Goal: Task Accomplishment & Management: Complete application form

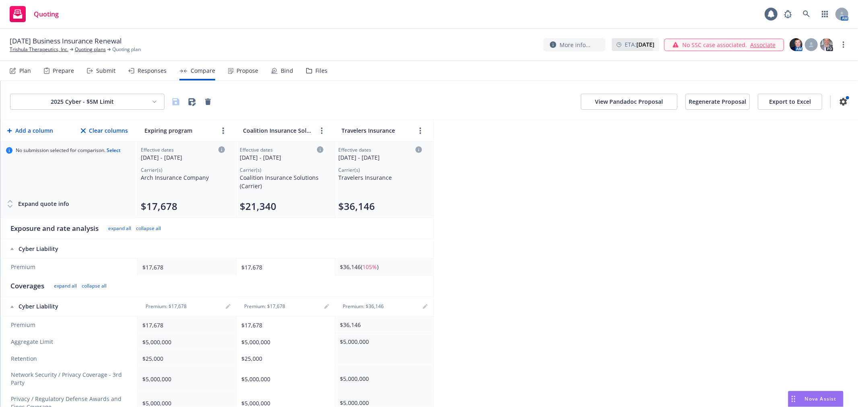
click at [25, 68] on div "Plan" at bounding box center [25, 71] width 12 height 6
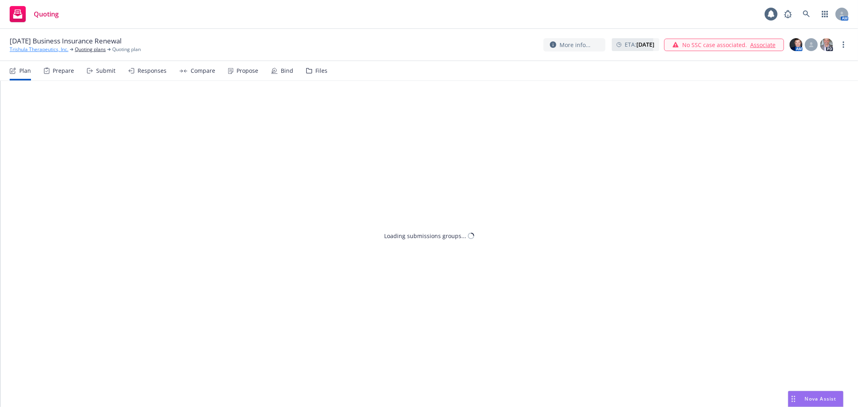
click at [31, 46] on link "Trishula Therapeutics, Inc." at bounding box center [39, 49] width 59 height 7
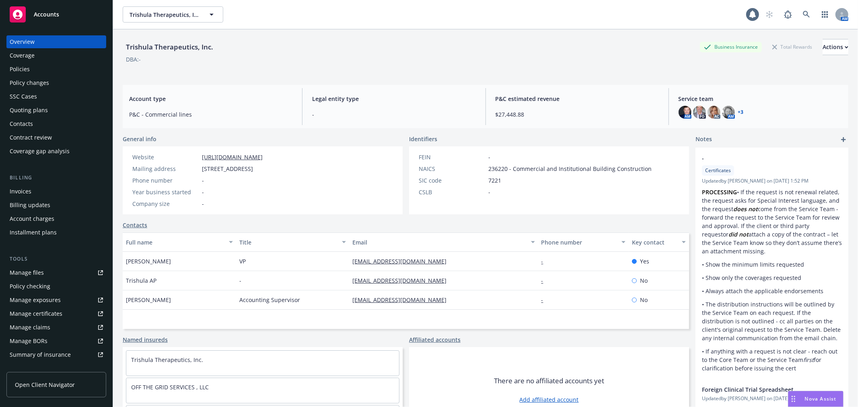
click at [51, 66] on div "Policies" at bounding box center [56, 69] width 93 height 13
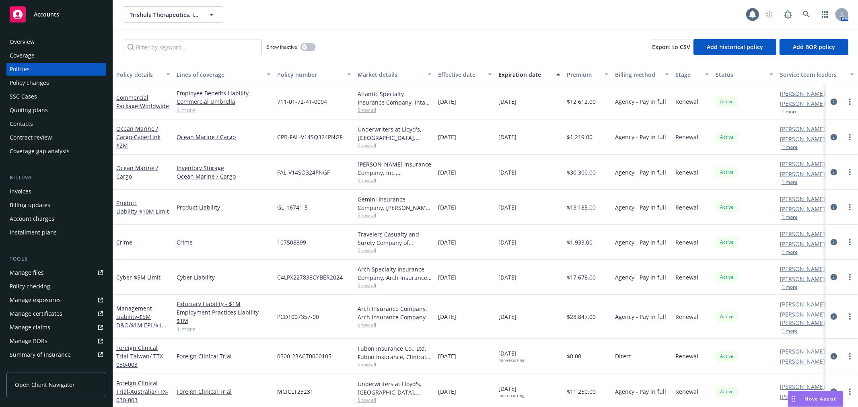
click at [47, 109] on div "Quoting plans" at bounding box center [56, 110] width 93 height 13
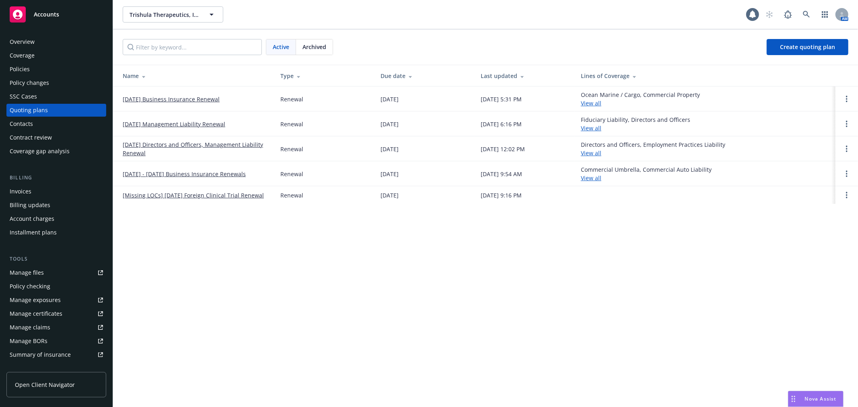
click at [184, 94] on td "[DATE] Business Insurance Renewal" at bounding box center [193, 98] width 161 height 25
click at [189, 98] on link "[DATE] Business Insurance Renewal" at bounding box center [171, 99] width 97 height 8
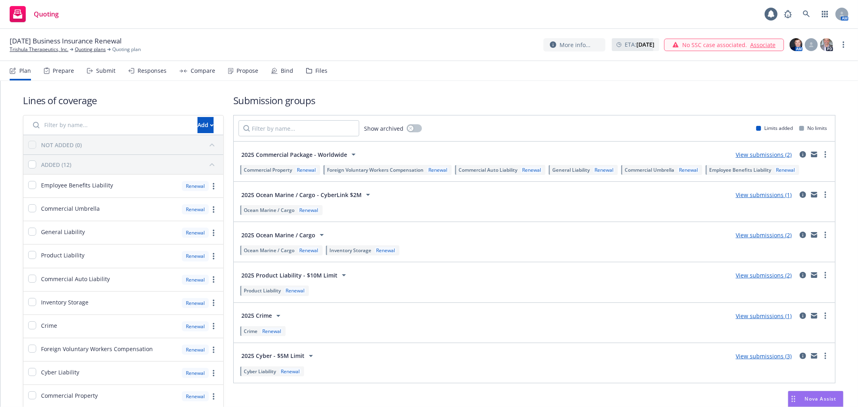
click at [193, 70] on div "Compare" at bounding box center [203, 71] width 25 height 6
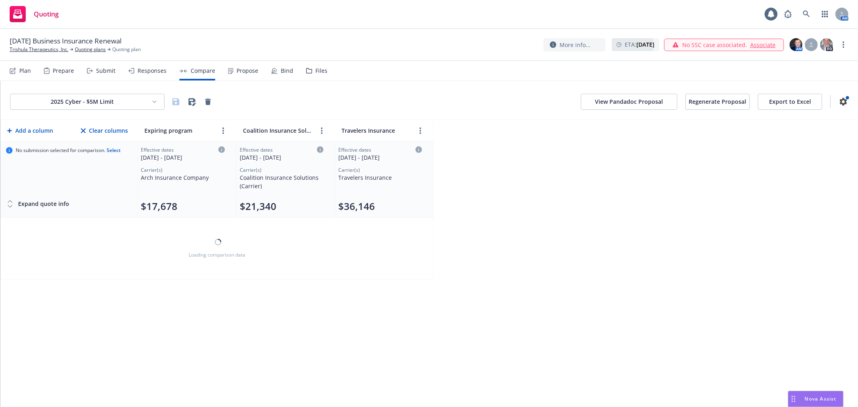
click at [81, 106] on html "Quoting AM 09/18/25 Business Insurance Renewal Trishula Therapeutics, Inc. Quot…" at bounding box center [429, 203] width 858 height 407
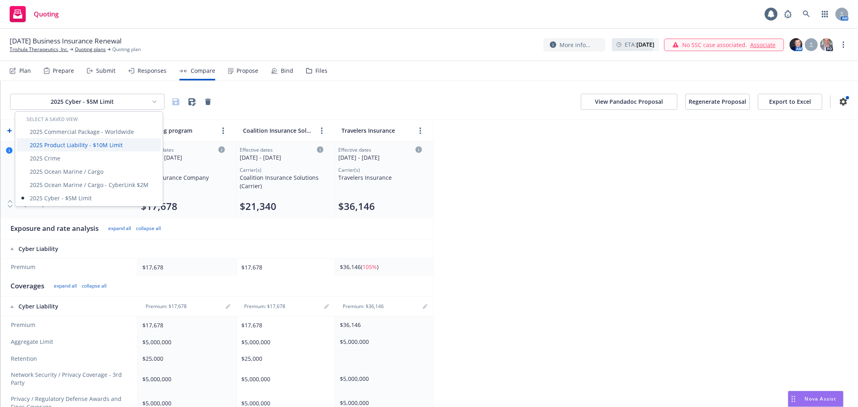
click at [82, 140] on div "2025 Product Liability - $10M Limit" at bounding box center [89, 144] width 144 height 13
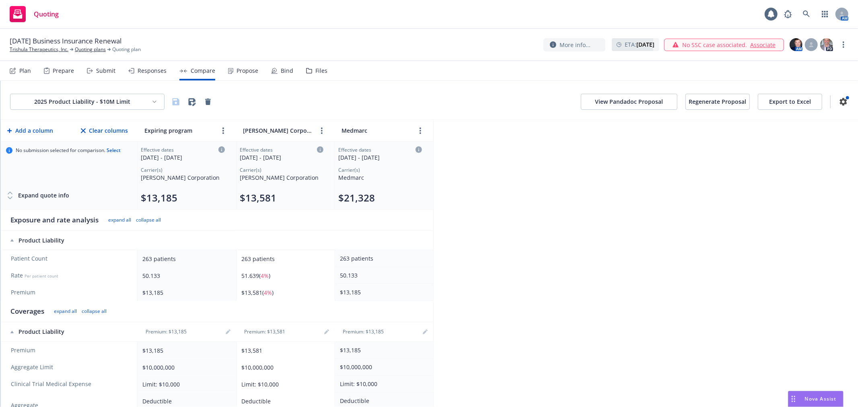
click at [138, 73] on div "Responses" at bounding box center [151, 71] width 29 height 6
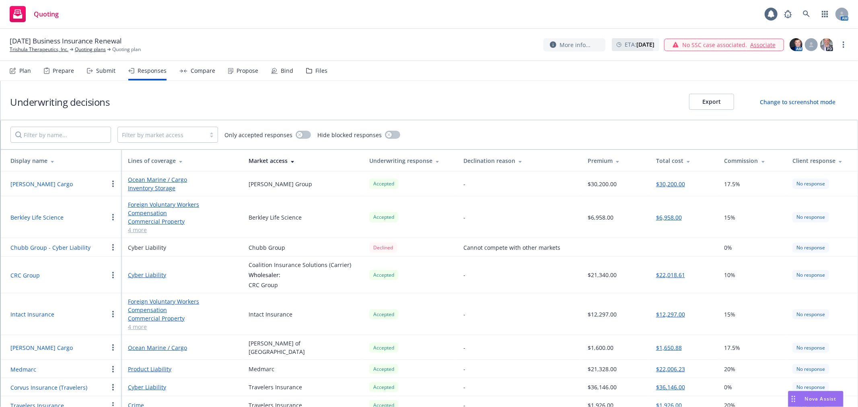
click at [96, 66] on div "Submit" at bounding box center [101, 70] width 29 height 19
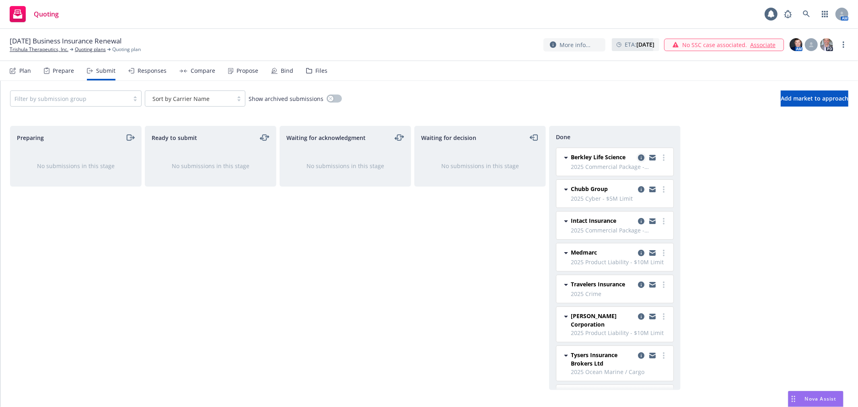
click at [638, 158] on icon "copy logging email" at bounding box center [641, 157] width 6 height 6
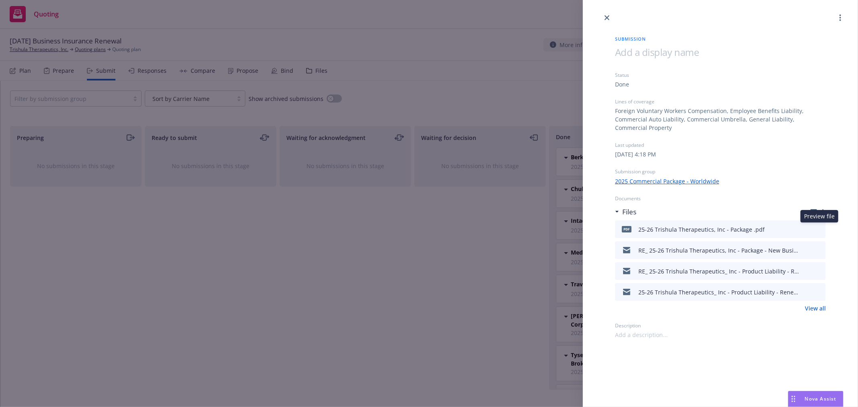
click at [820, 230] on icon "preview file" at bounding box center [817, 229] width 7 height 6
click at [604, 14] on link "close" at bounding box center [607, 18] width 10 height 10
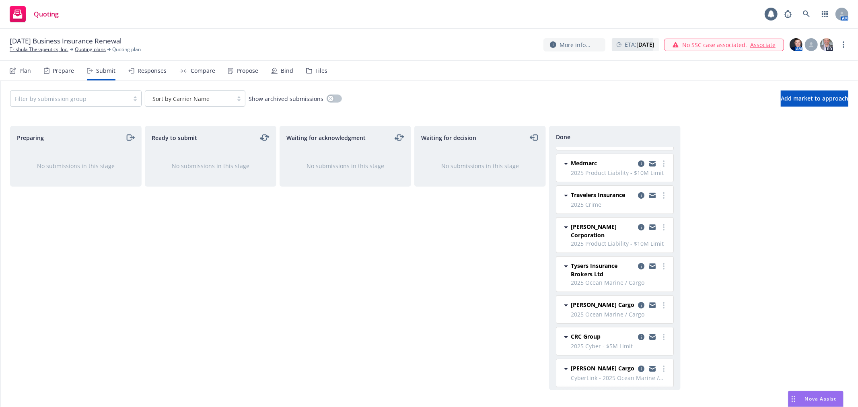
scroll to position [133, 0]
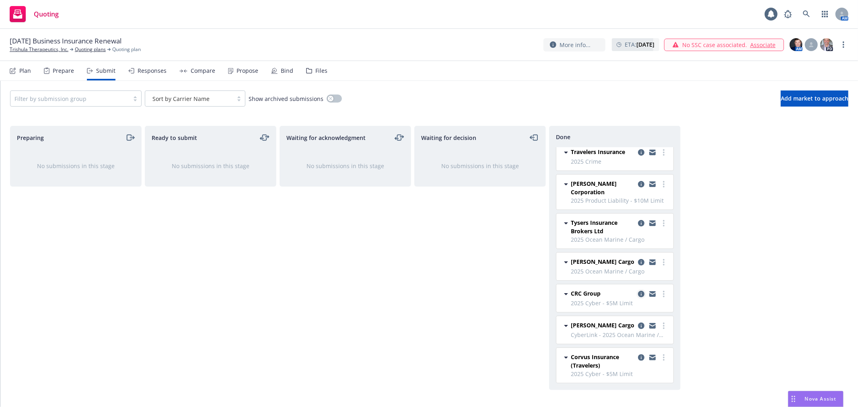
click at [638, 294] on icon "copy logging email" at bounding box center [641, 294] width 6 height 6
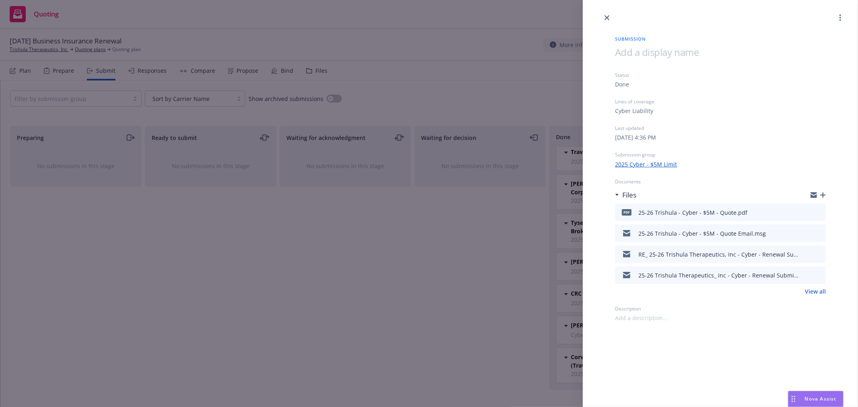
click at [818, 209] on icon "preview file" at bounding box center [817, 212] width 7 height 6
click at [604, 13] on div at bounding box center [720, 11] width 275 height 23
click at [605, 17] on icon "close" at bounding box center [606, 17] width 5 height 5
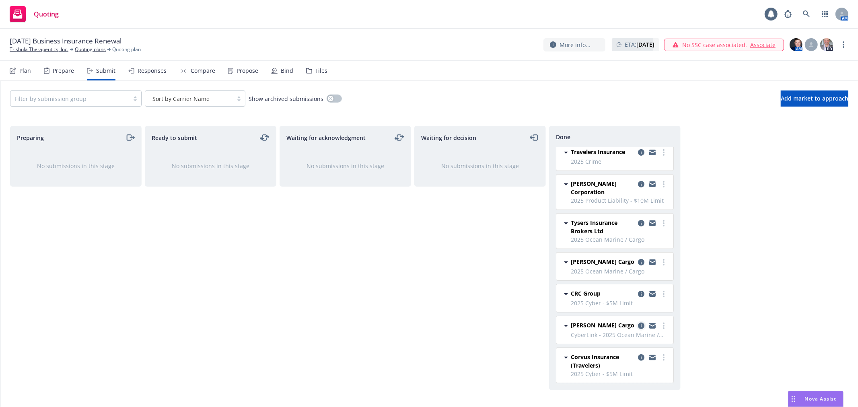
click at [638, 323] on icon "copy logging email" at bounding box center [641, 325] width 6 height 6
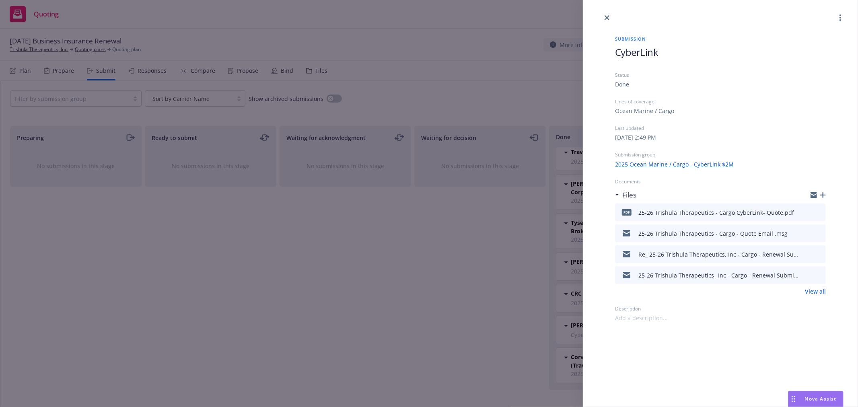
click at [498, 291] on div "Submission CyberLink Status Done Lines of coverage Ocean Marine / Cargo Last up…" at bounding box center [429, 203] width 858 height 407
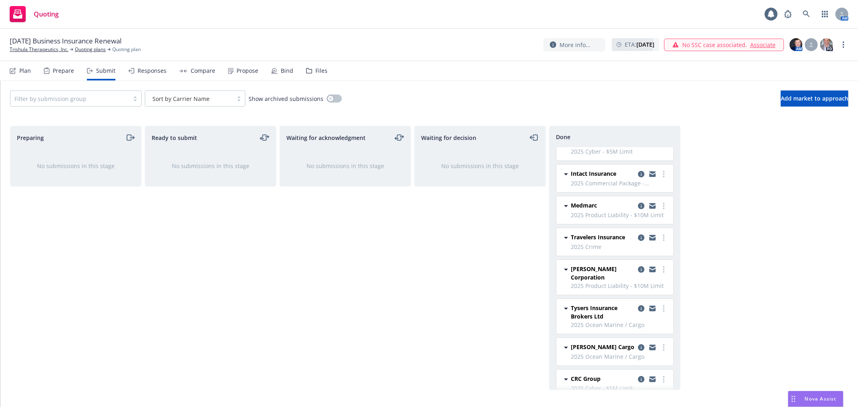
scroll to position [43, 0]
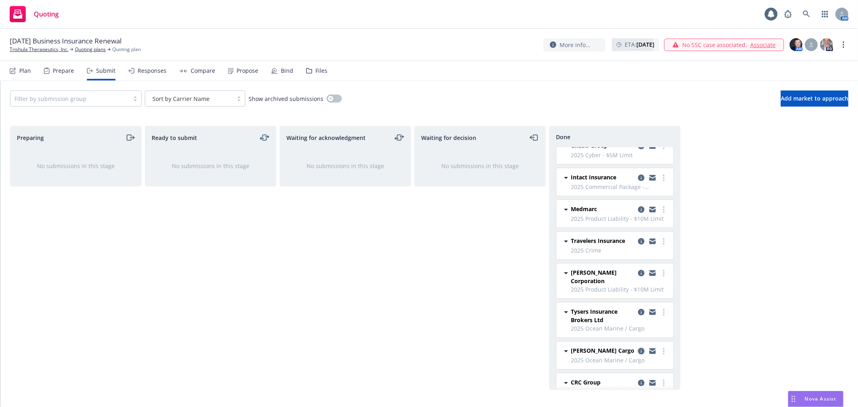
click at [638, 351] on icon "copy logging email" at bounding box center [641, 351] width 6 height 6
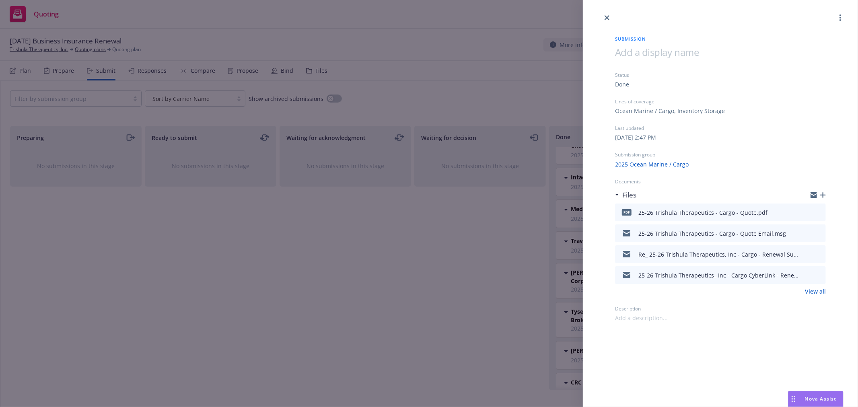
click at [818, 212] on icon "preview file" at bounding box center [817, 212] width 7 height 6
click at [605, 16] on icon "close" at bounding box center [606, 17] width 5 height 5
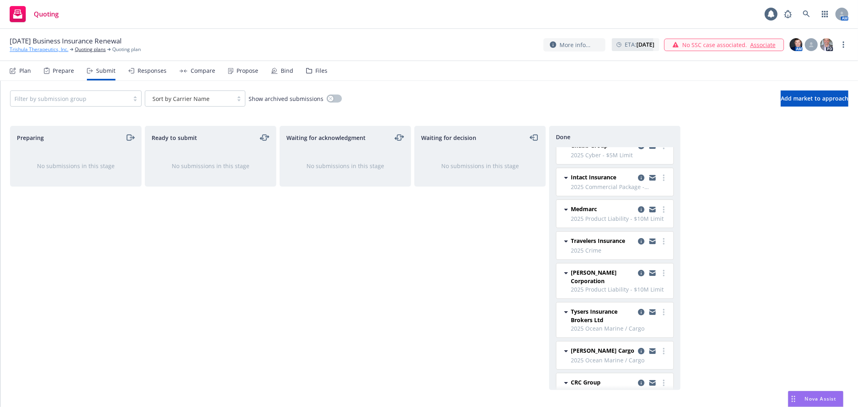
click at [33, 49] on link "Trishula Therapeutics, Inc." at bounding box center [39, 49] width 59 height 7
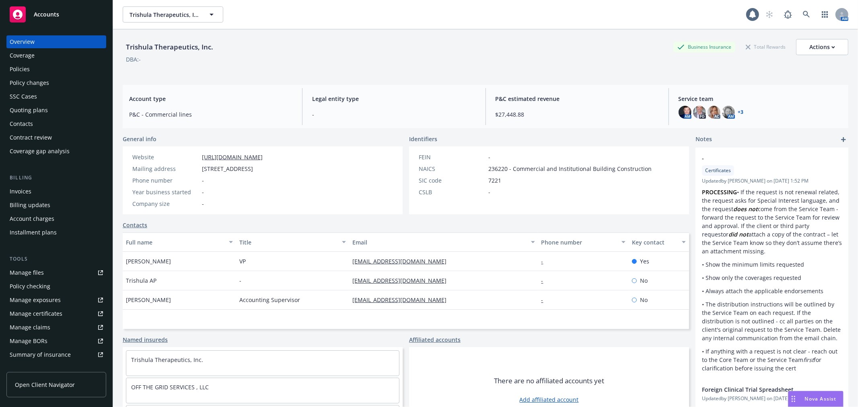
click at [31, 64] on div "Policies" at bounding box center [56, 69] width 93 height 13
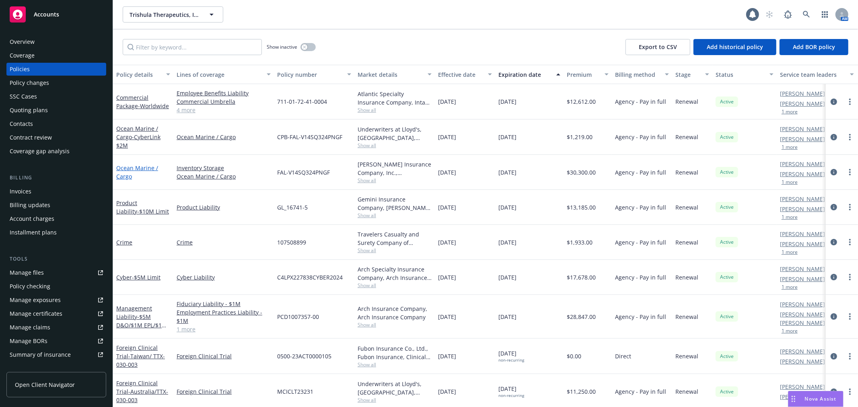
click at [127, 174] on link "Ocean Marine / Cargo" at bounding box center [137, 172] width 42 height 16
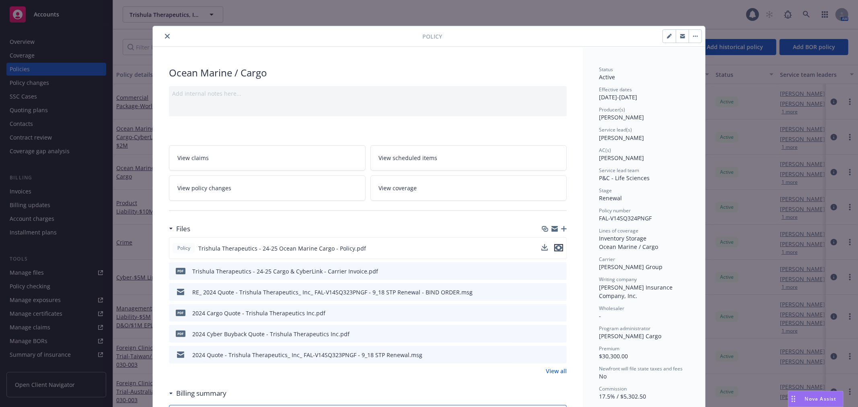
click at [556, 247] on icon "preview file" at bounding box center [558, 248] width 7 height 6
click at [165, 35] on icon "close" at bounding box center [167, 36] width 5 height 5
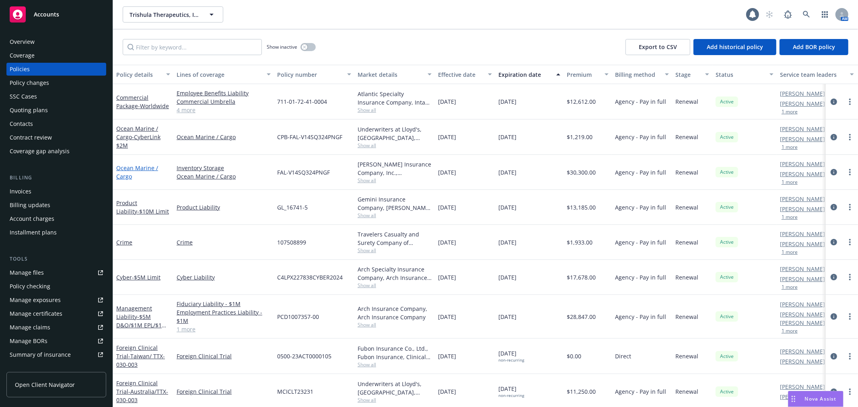
click at [126, 173] on link "Ocean Marine / Cargo" at bounding box center [137, 172] width 42 height 16
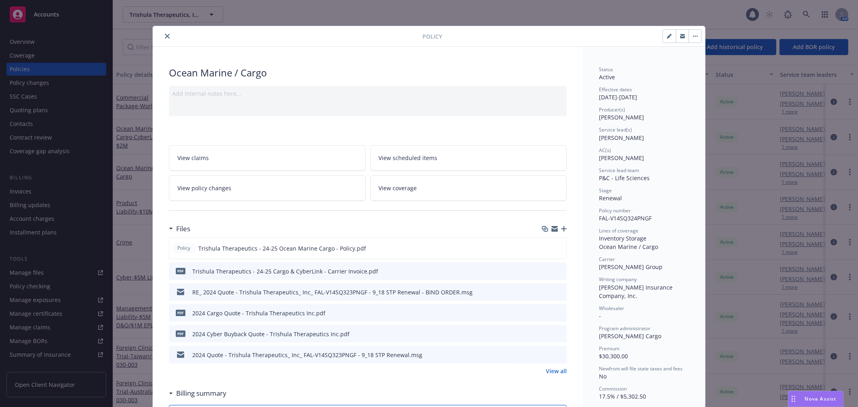
scroll to position [24, 0]
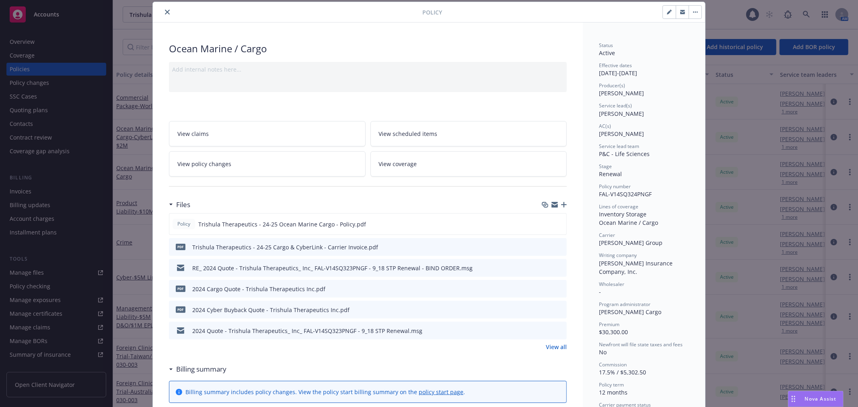
click at [166, 12] on button "close" at bounding box center [167, 12] width 10 height 10
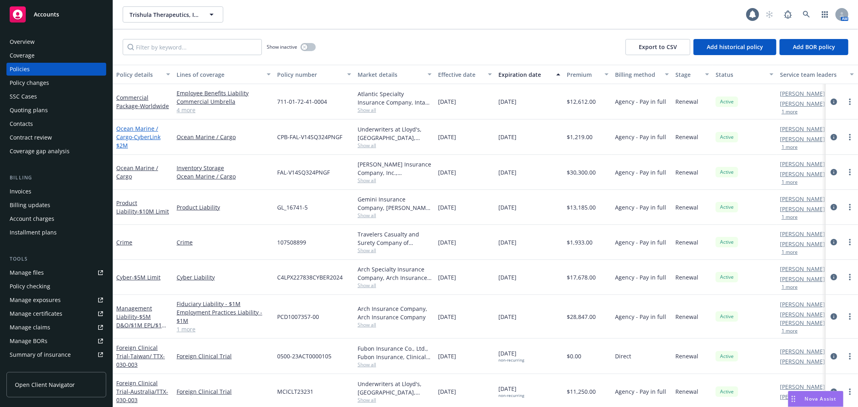
click at [151, 134] on span "- CyberLink $2M" at bounding box center [138, 141] width 44 height 16
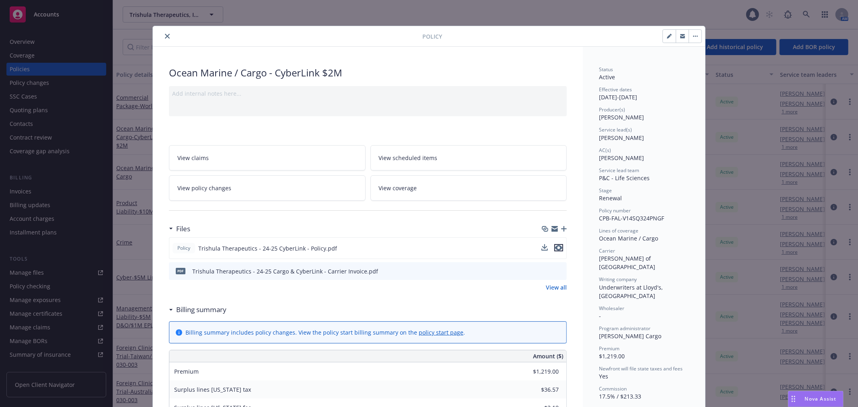
drag, startPoint x: 555, startPoint y: 246, endPoint x: 544, endPoint y: 246, distance: 11.3
click at [555, 246] on icon "preview file" at bounding box center [558, 248] width 7 height 6
click at [162, 33] on button "close" at bounding box center [167, 36] width 10 height 10
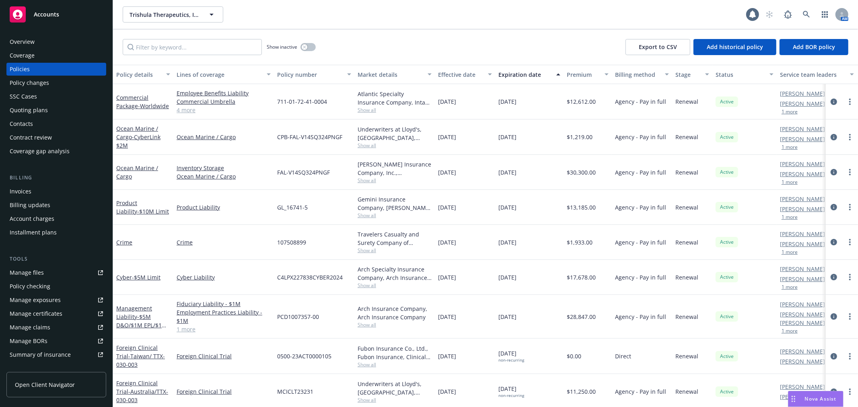
click at [165, 32] on div "Show inactive Export to CSV Add historical policy Add BOR policy" at bounding box center [485, 46] width 745 height 35
click at [125, 240] on link "Crime" at bounding box center [124, 242] width 16 height 8
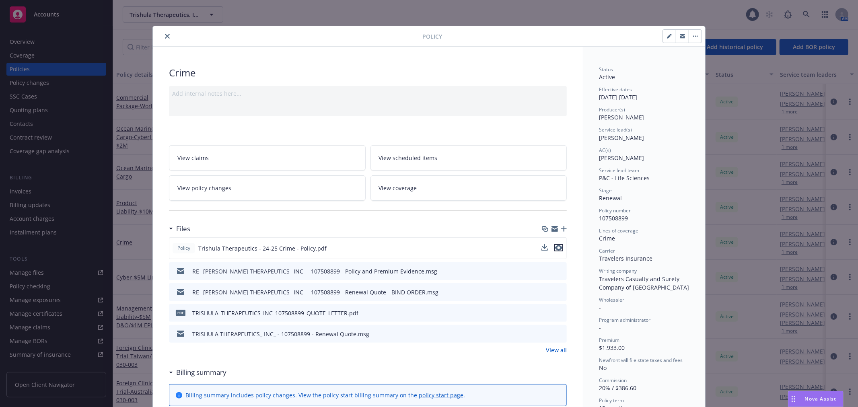
click at [556, 247] on icon "preview file" at bounding box center [558, 248] width 7 height 6
click at [165, 35] on icon "close" at bounding box center [167, 36] width 5 height 5
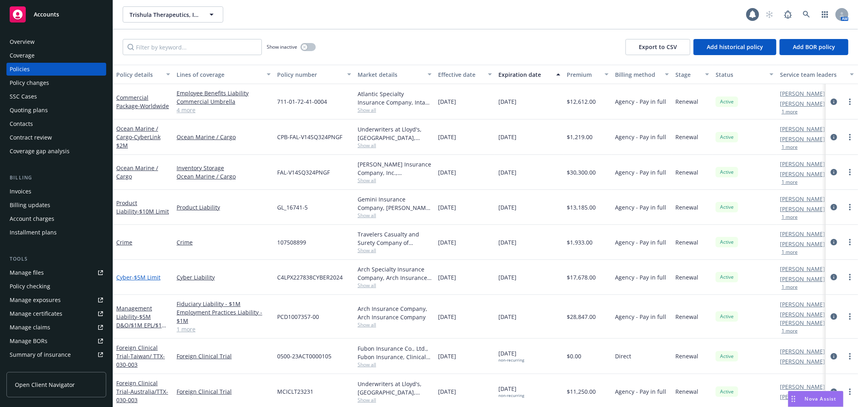
click at [137, 274] on span "- $5M Limit" at bounding box center [146, 277] width 29 height 8
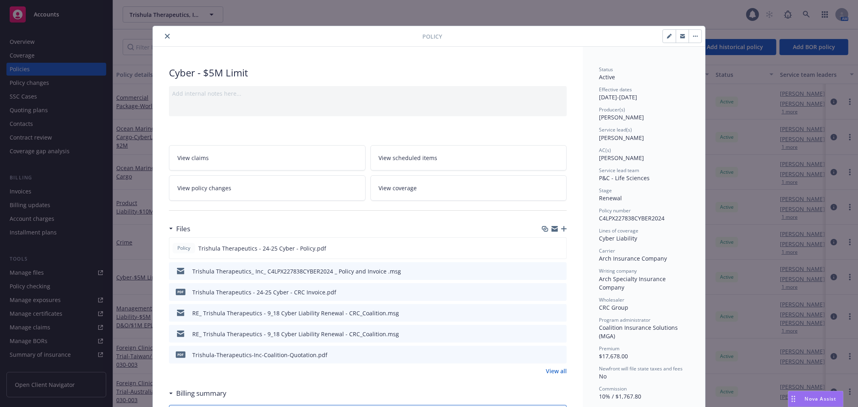
click at [165, 34] on icon "close" at bounding box center [167, 36] width 5 height 5
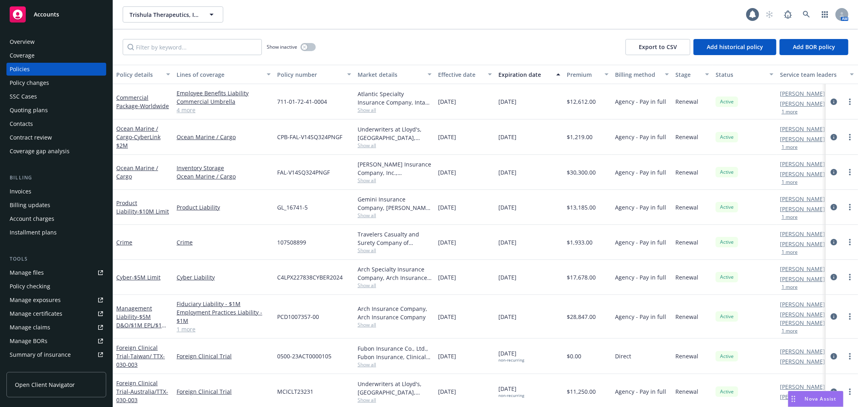
drag, startPoint x: 34, startPoint y: 106, endPoint x: 45, endPoint y: 106, distance: 10.5
click at [34, 106] on div "Quoting plans" at bounding box center [29, 110] width 38 height 13
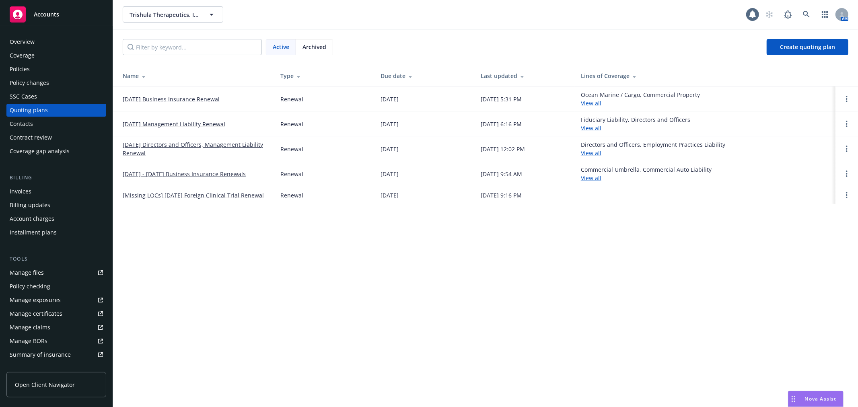
click at [163, 99] on link "[DATE] Business Insurance Renewal" at bounding box center [171, 99] width 97 height 8
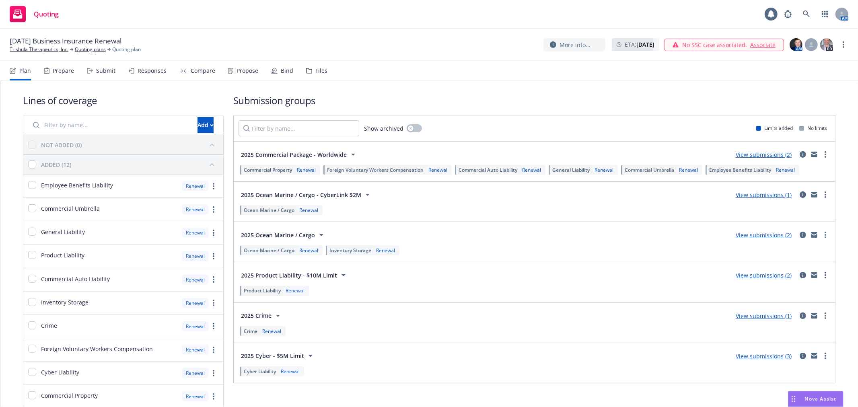
click at [276, 66] on div "Bind" at bounding box center [282, 70] width 22 height 19
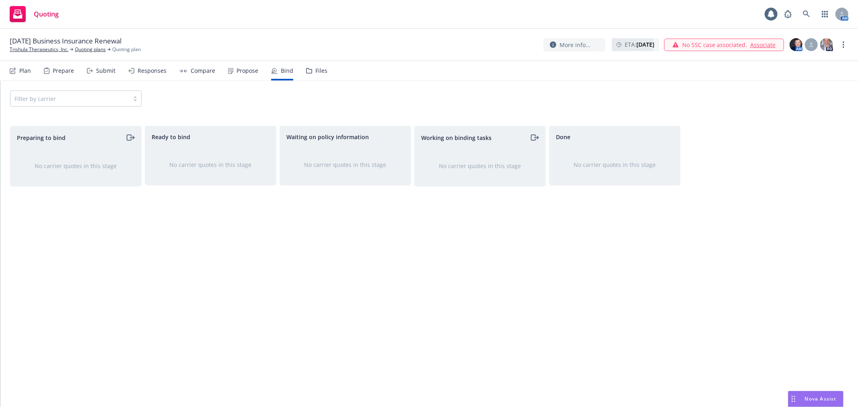
click at [138, 68] on div "Responses" at bounding box center [151, 71] width 29 height 6
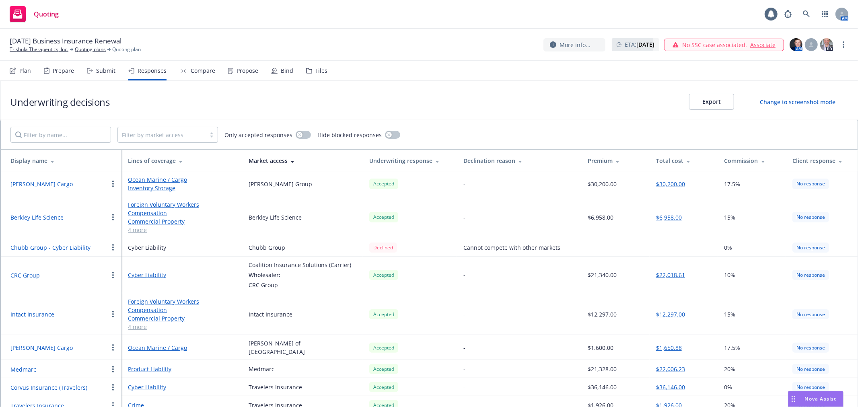
click at [104, 70] on div "Submit" at bounding box center [105, 71] width 19 height 6
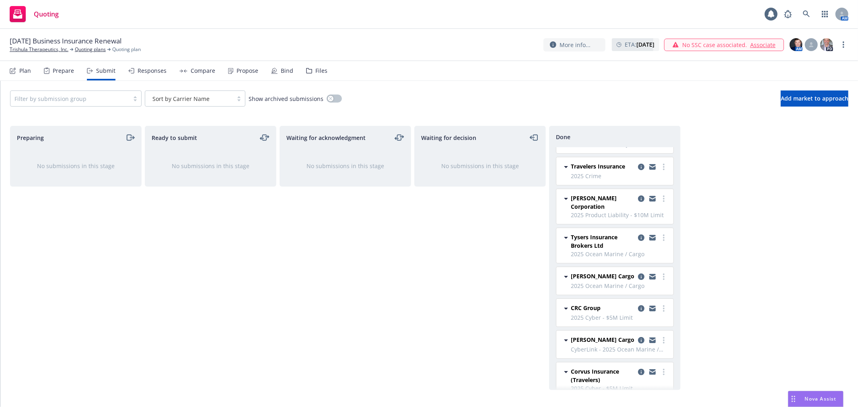
scroll to position [133, 0]
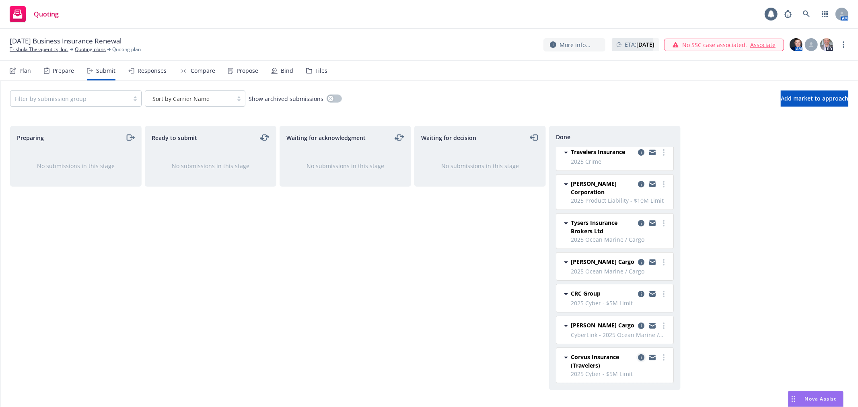
click at [638, 356] on icon "copy logging email" at bounding box center [641, 357] width 6 height 6
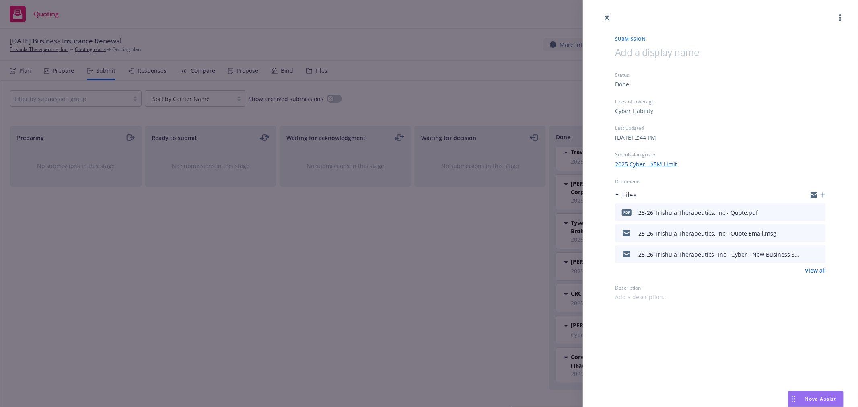
click at [819, 212] on icon "preview file" at bounding box center [817, 212] width 7 height 6
click at [338, 263] on div "Submission Status Done Lines of coverage Cyber Liability Last updated [DATE] 2:…" at bounding box center [429, 203] width 858 height 407
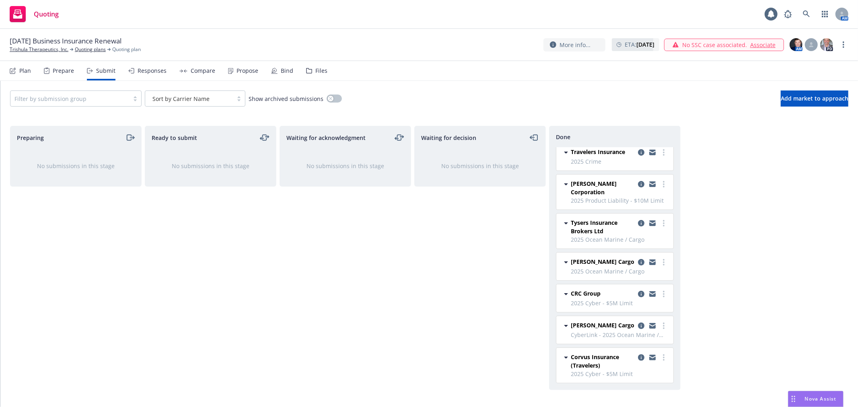
scroll to position [43, 0]
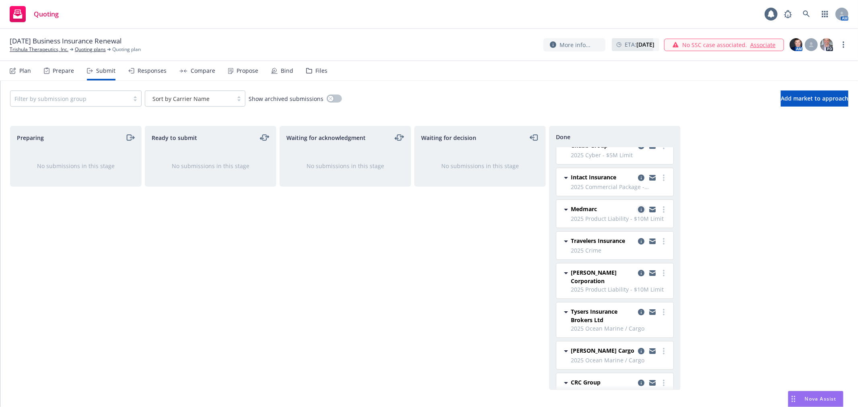
click at [638, 209] on icon "copy logging email" at bounding box center [641, 209] width 6 height 6
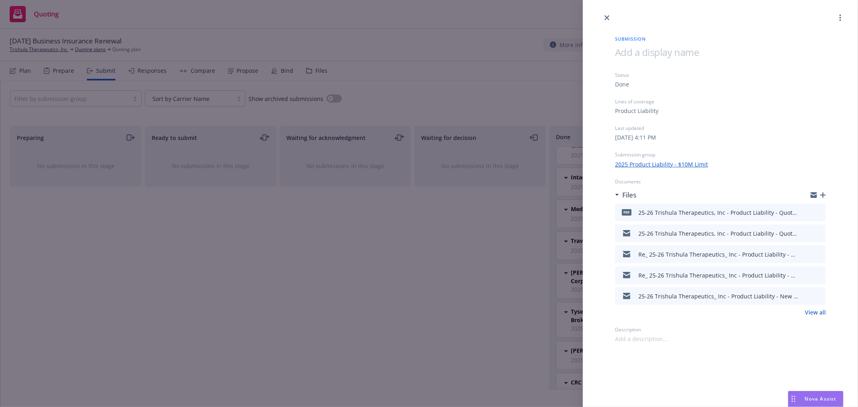
click at [819, 212] on icon "preview file" at bounding box center [817, 212] width 7 height 6
click at [613, 16] on div at bounding box center [720, 11] width 275 height 23
click at [608, 17] on icon "close" at bounding box center [606, 17] width 5 height 5
